Goal: Go to known website: Go to known website

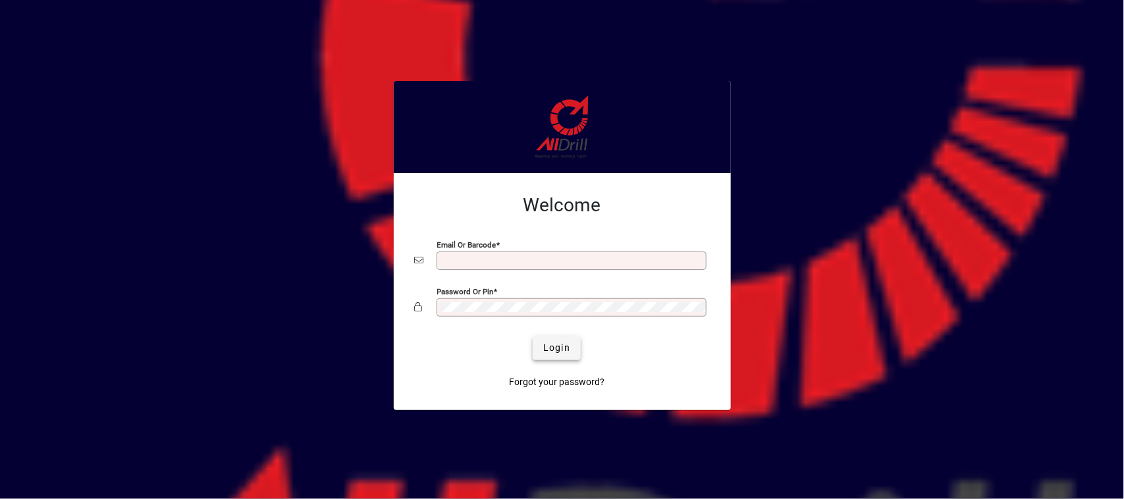
type input "**********"
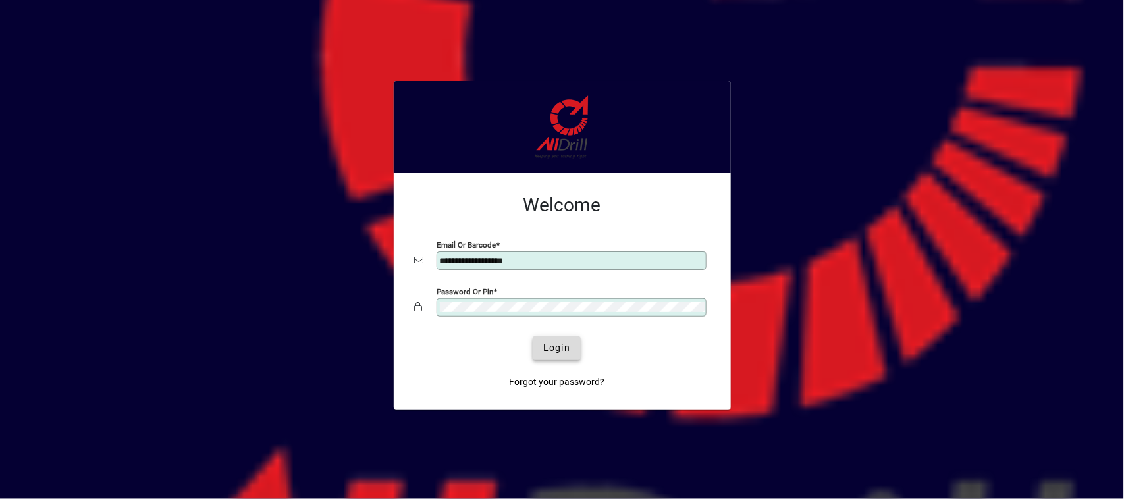
click at [561, 357] on span "submit" at bounding box center [557, 349] width 48 height 32
